Goal: Transaction & Acquisition: Purchase product/service

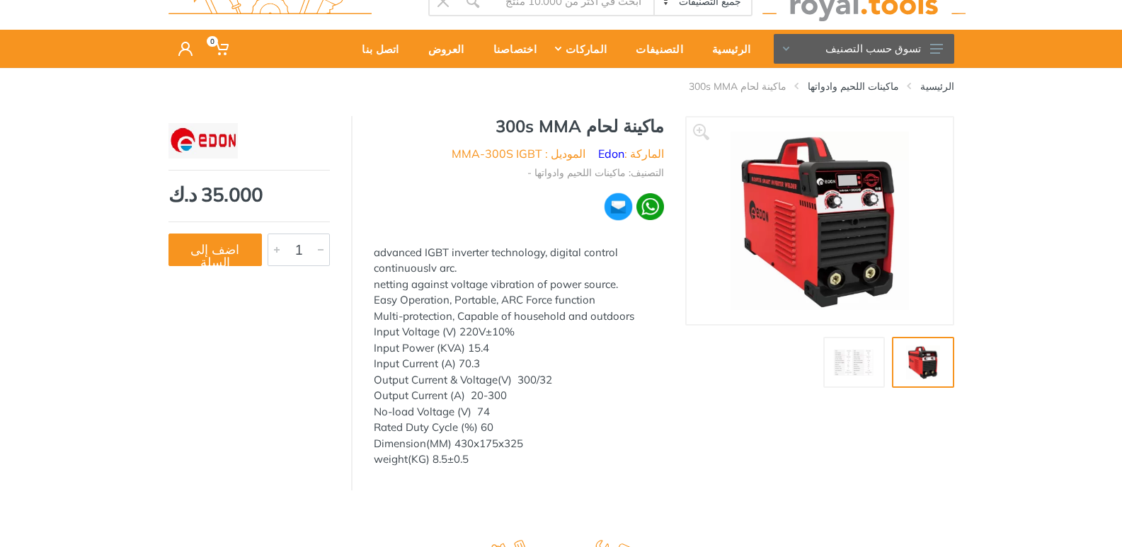
scroll to position [71, 0]
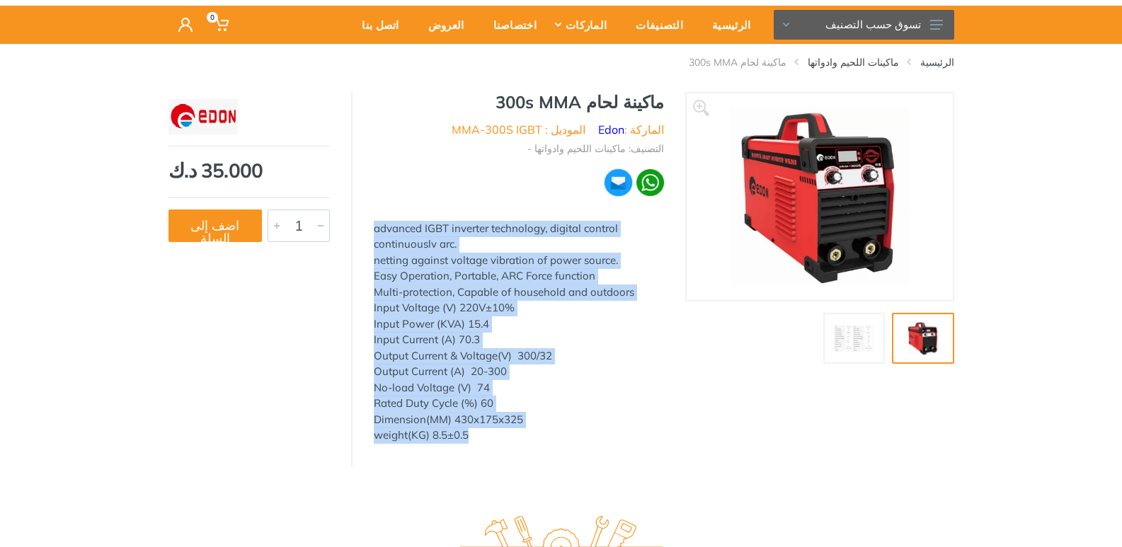
drag, startPoint x: 374, startPoint y: 229, endPoint x: 484, endPoint y: 444, distance: 242.5
click at [484, 444] on div "ماكينة لحام 300s MMA الماركة : Edon الموديل : MMA-300S IGBT التصنيف: ماكينات ال…" at bounding box center [518, 272] width 333 height 360
copy div "advanced IGBT inverter technology, digital control continuouslv arc. netting ag…"
click at [651, 184] on img at bounding box center [650, 183] width 28 height 28
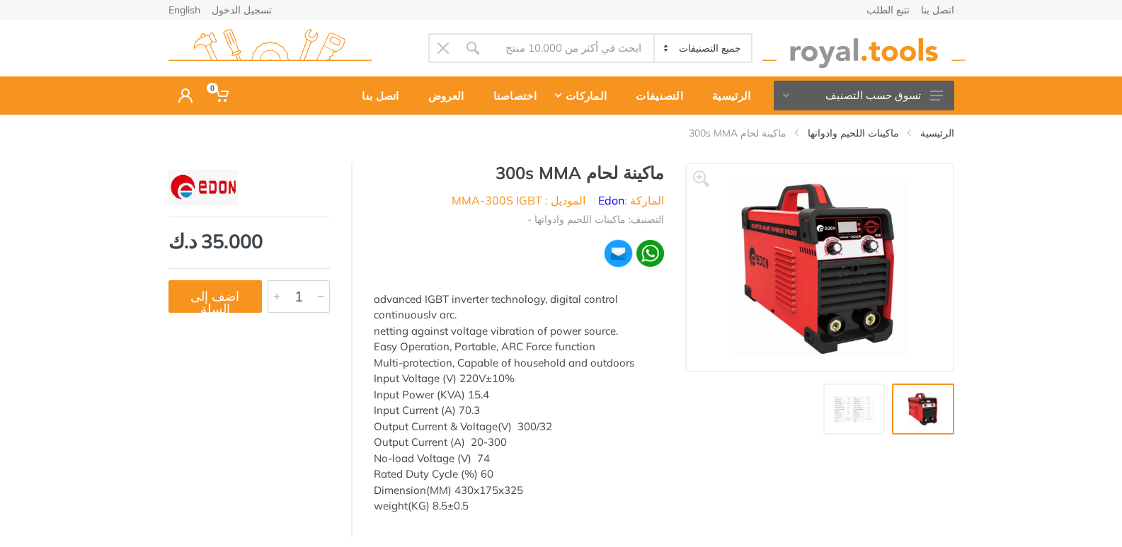
scroll to position [142, 0]
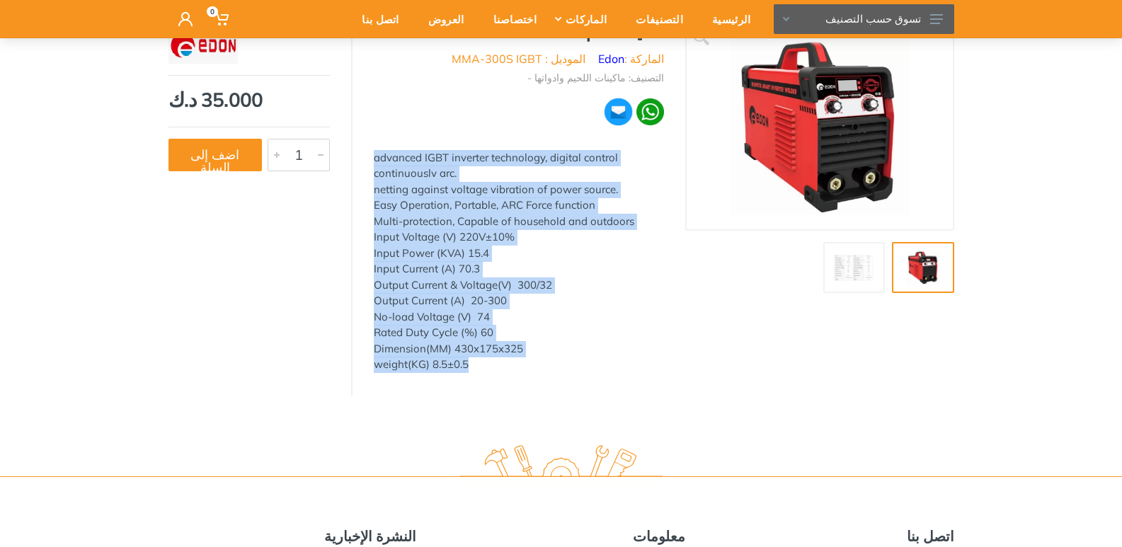
drag, startPoint x: 373, startPoint y: 157, endPoint x: 527, endPoint y: 337, distance: 236.9
click at [484, 376] on div "ماكينة لحام 300s MMA الماركة : Edon الموديل : MMA-300S IGBT التصنيف: ماكينات ال…" at bounding box center [518, 201] width 333 height 360
copy div "advanced IGBT inverter technology, digital control continuouslv arc. netting ag…"
